Goal: Book appointment/travel/reservation

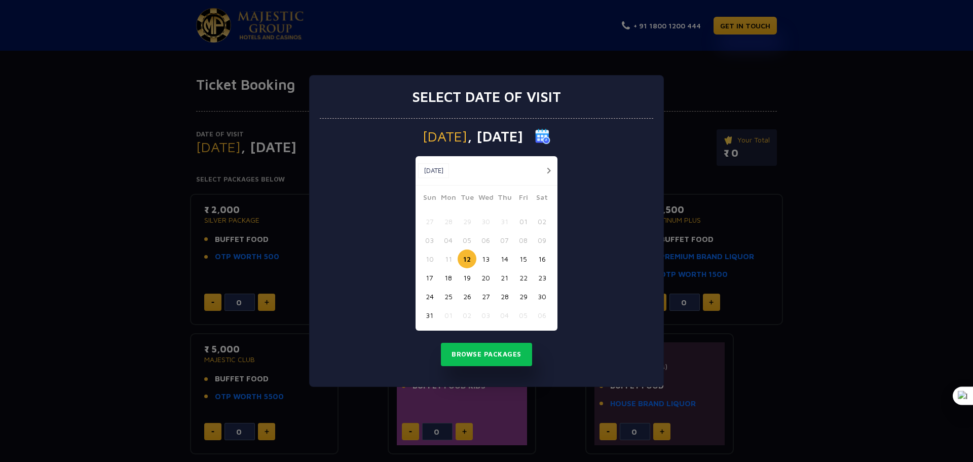
click at [545, 170] on button "button" at bounding box center [548, 170] width 13 height 13
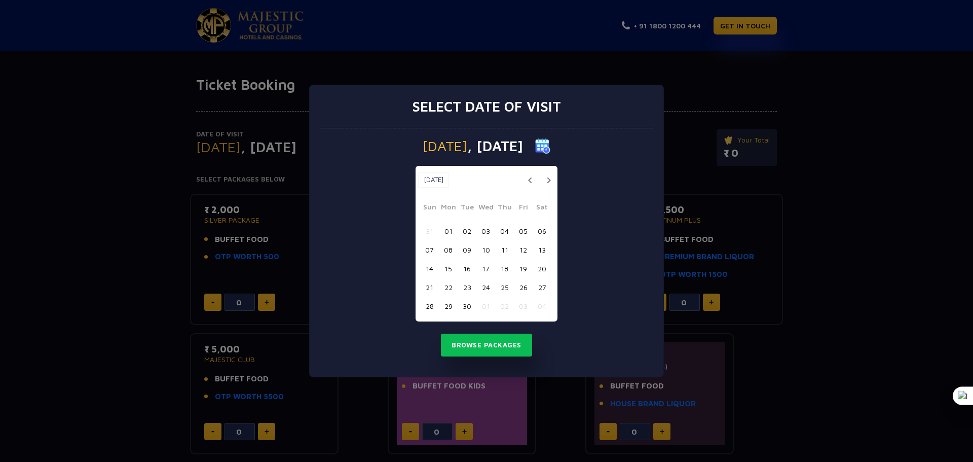
click at [448, 248] on button "08" at bounding box center [448, 249] width 19 height 19
click at [494, 344] on button "Browse Packages" at bounding box center [486, 344] width 91 height 23
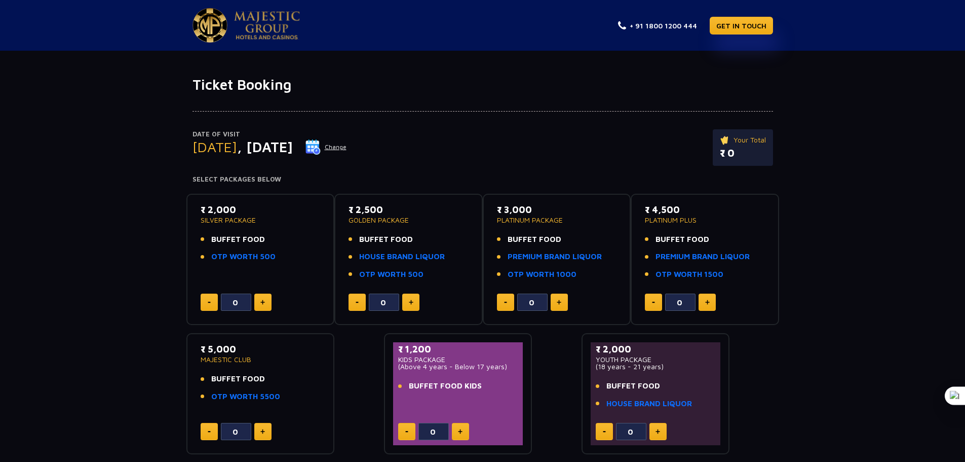
click at [264, 303] on img at bounding box center [262, 301] width 5 height 5
type input "3"
click at [402, 252] on link "HOUSE BRAND LIQUOR" at bounding box center [402, 257] width 86 height 12
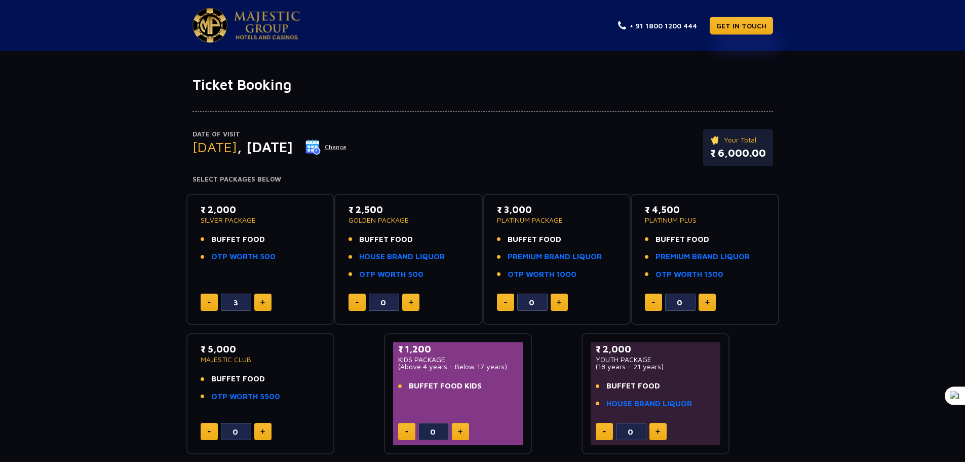
click at [410, 301] on img at bounding box center [411, 301] width 5 height 5
click at [235, 256] on link "OTP WORTH 500" at bounding box center [243, 257] width 64 height 12
click at [418, 256] on link "HOUSE BRAND LIQUOR" at bounding box center [402, 257] width 86 height 12
click at [359, 305] on button at bounding box center [357, 301] width 17 height 17
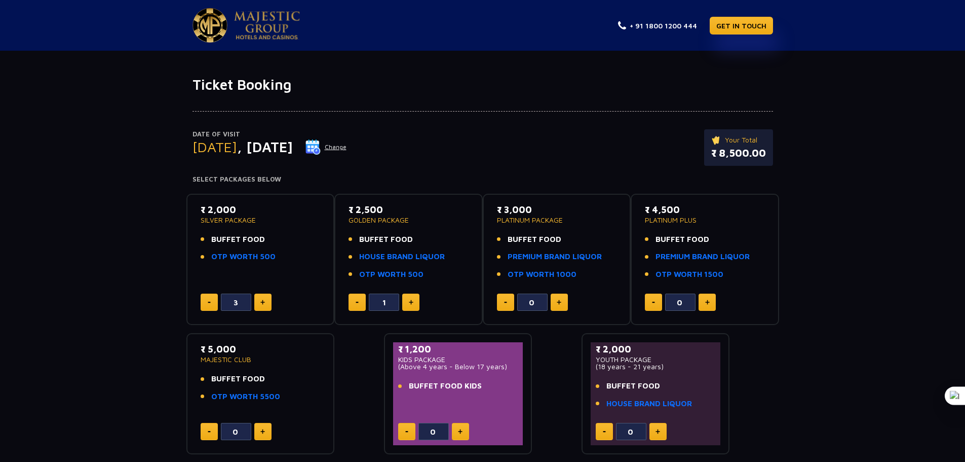
click at [358, 304] on button at bounding box center [357, 301] width 17 height 17
type input "0"
click at [556, 301] on button at bounding box center [559, 301] width 17 height 17
click at [558, 301] on img at bounding box center [559, 301] width 5 height 5
type input "2"
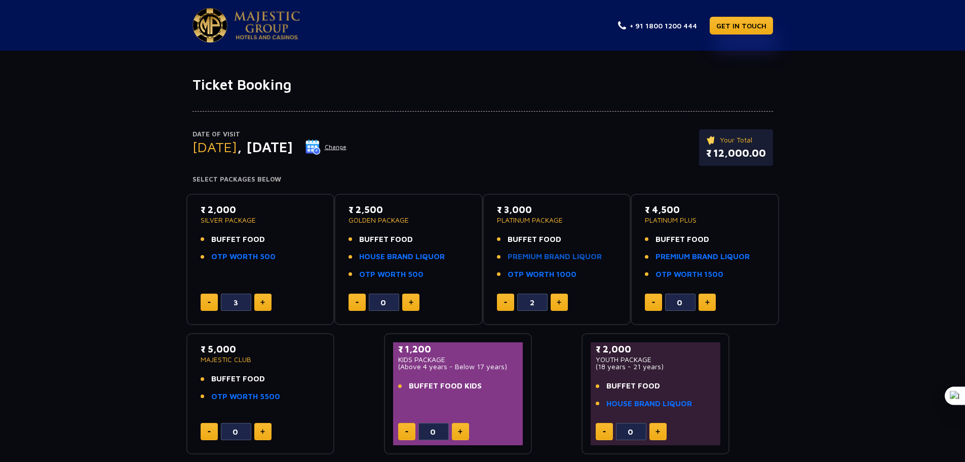
click at [529, 253] on link "PREMIUM BRAND LIQUOR" at bounding box center [555, 257] width 94 height 12
click at [760, 25] on link "GET IN TOUCH" at bounding box center [741, 26] width 63 height 18
click at [753, 25] on link "GET IN TOUCH" at bounding box center [741, 26] width 63 height 18
click at [414, 305] on button at bounding box center [410, 301] width 17 height 17
type input "0"
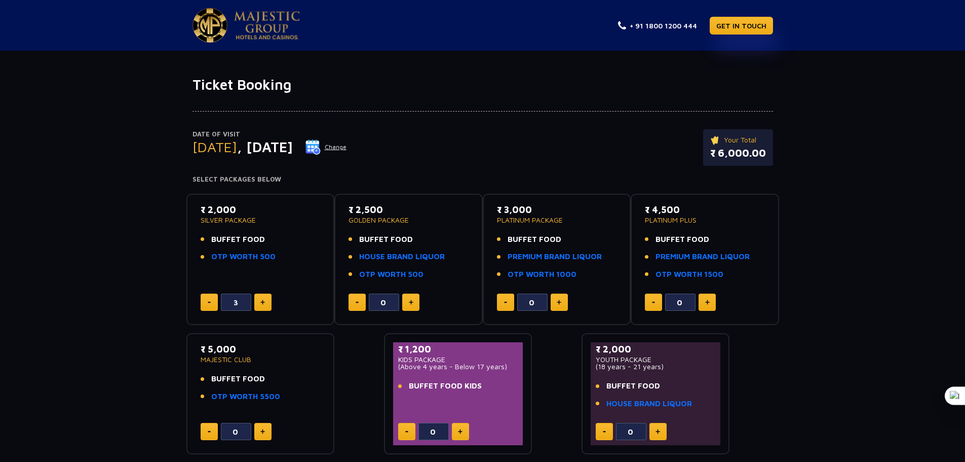
type input "1"
